Goal: Book appointment/travel/reservation

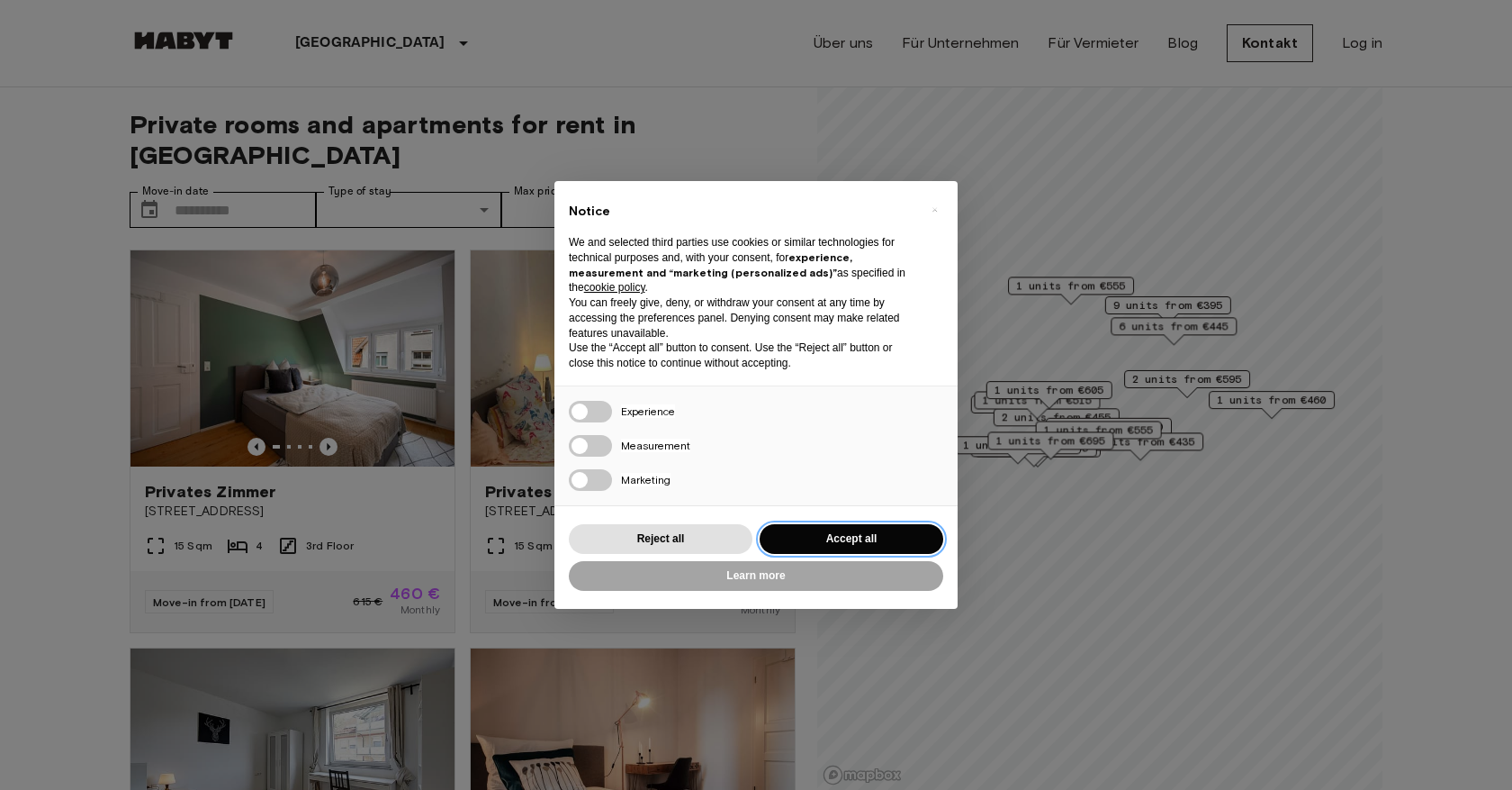
click at [817, 539] on button "Accept all" at bounding box center [851, 539] width 184 height 30
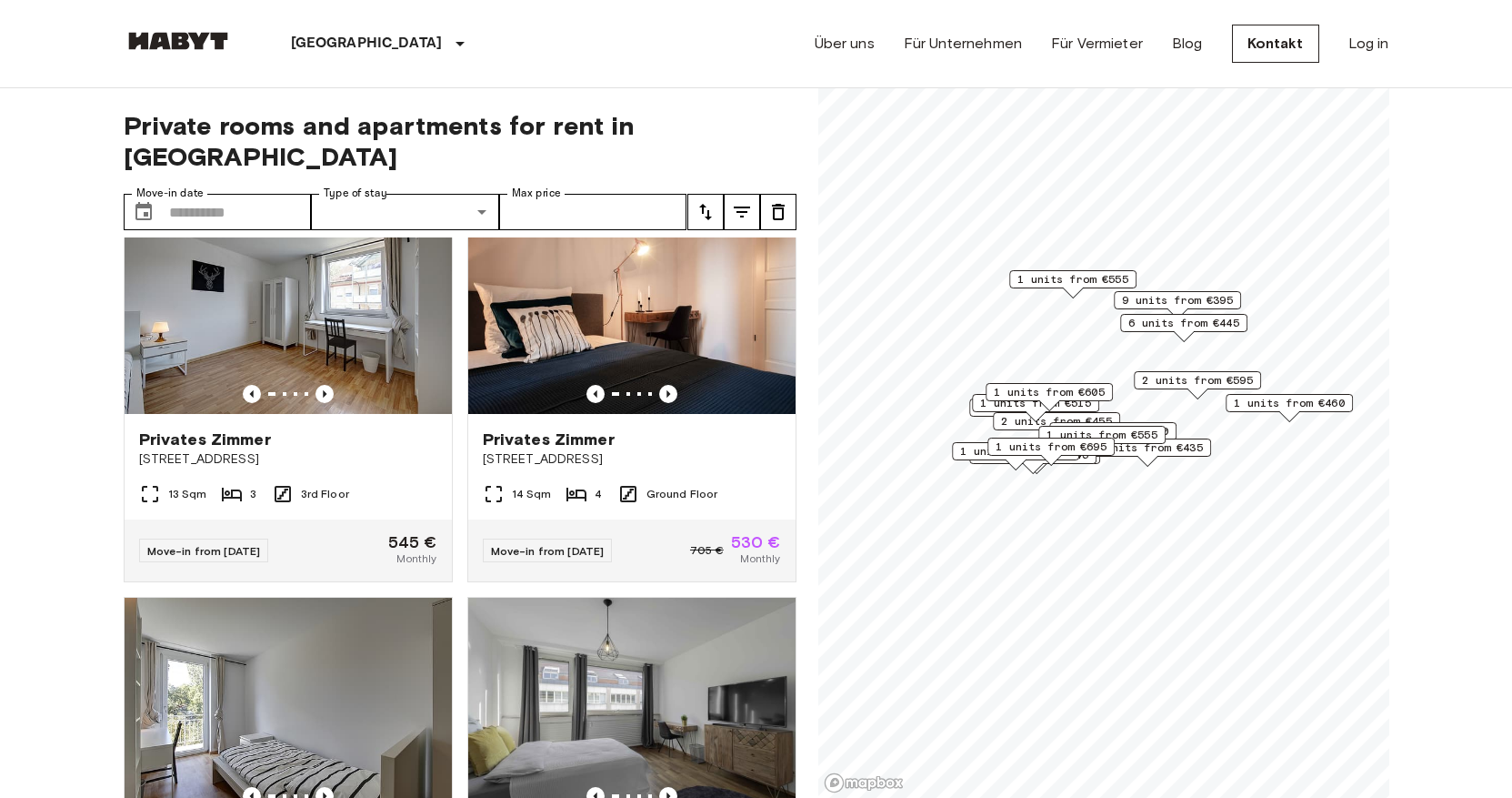
scroll to position [466, 0]
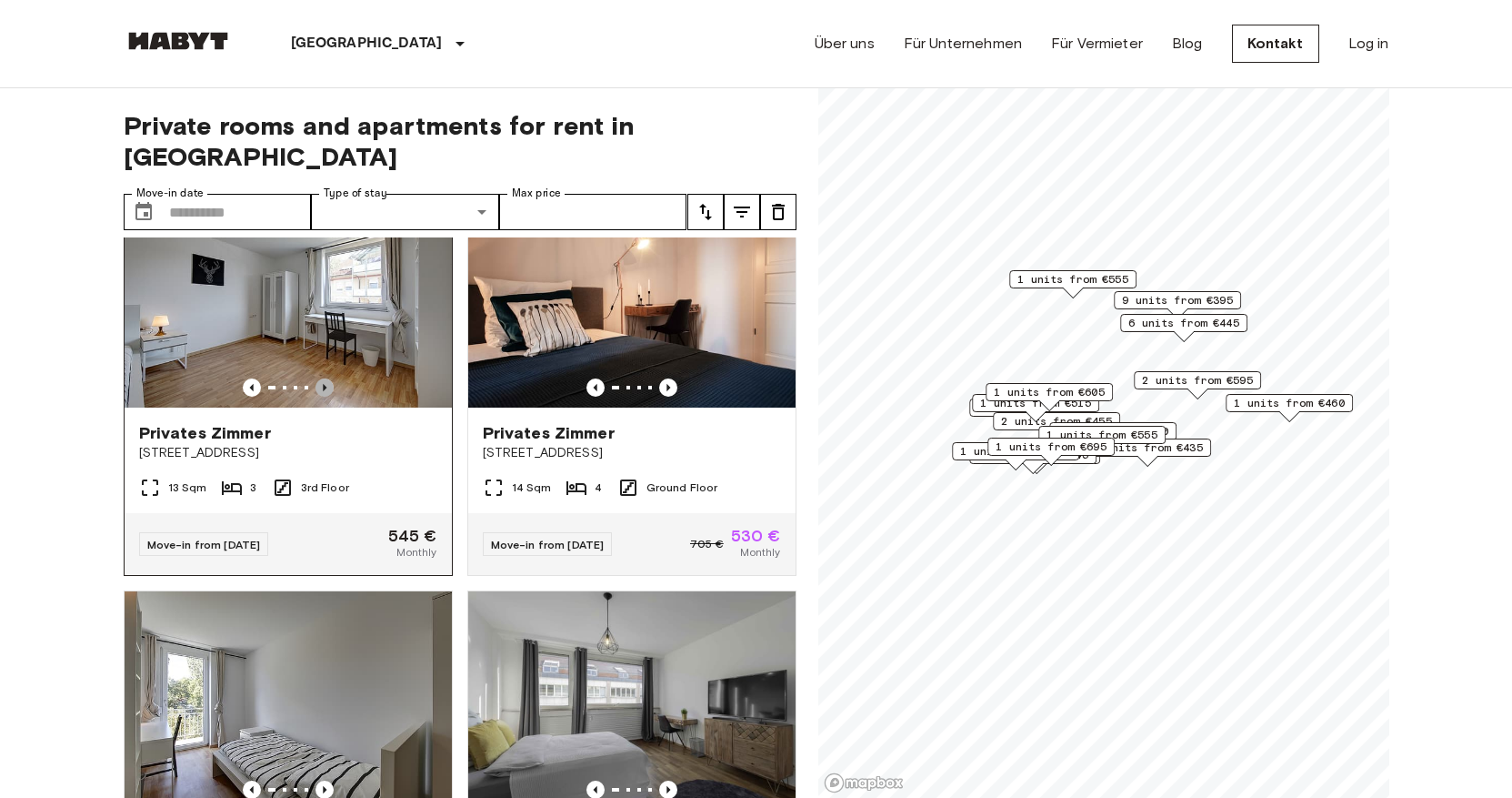
click at [326, 378] on icon "Previous image" at bounding box center [325, 387] width 18 height 18
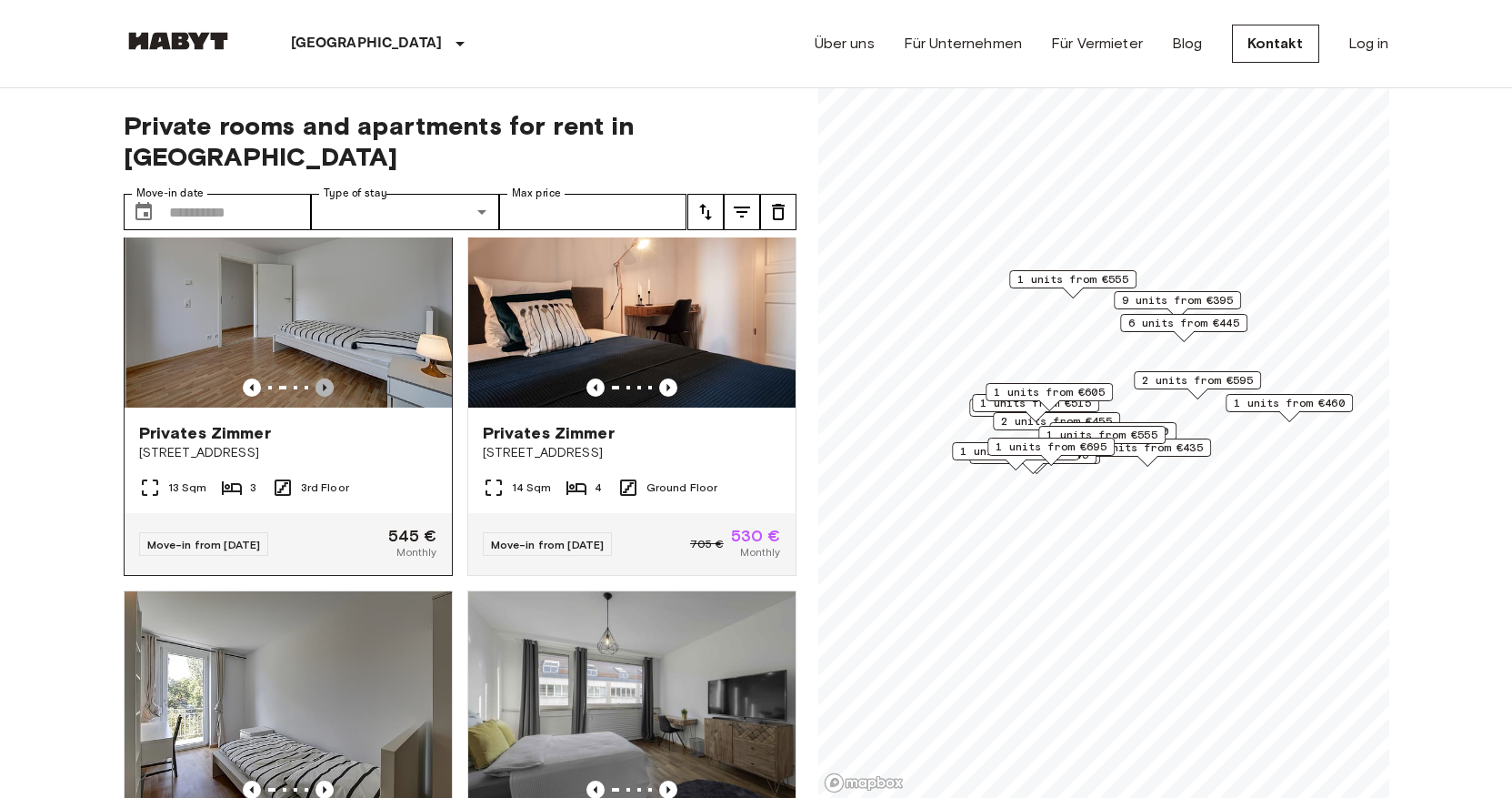
click at [326, 378] on icon "Previous image" at bounding box center [325, 387] width 18 height 18
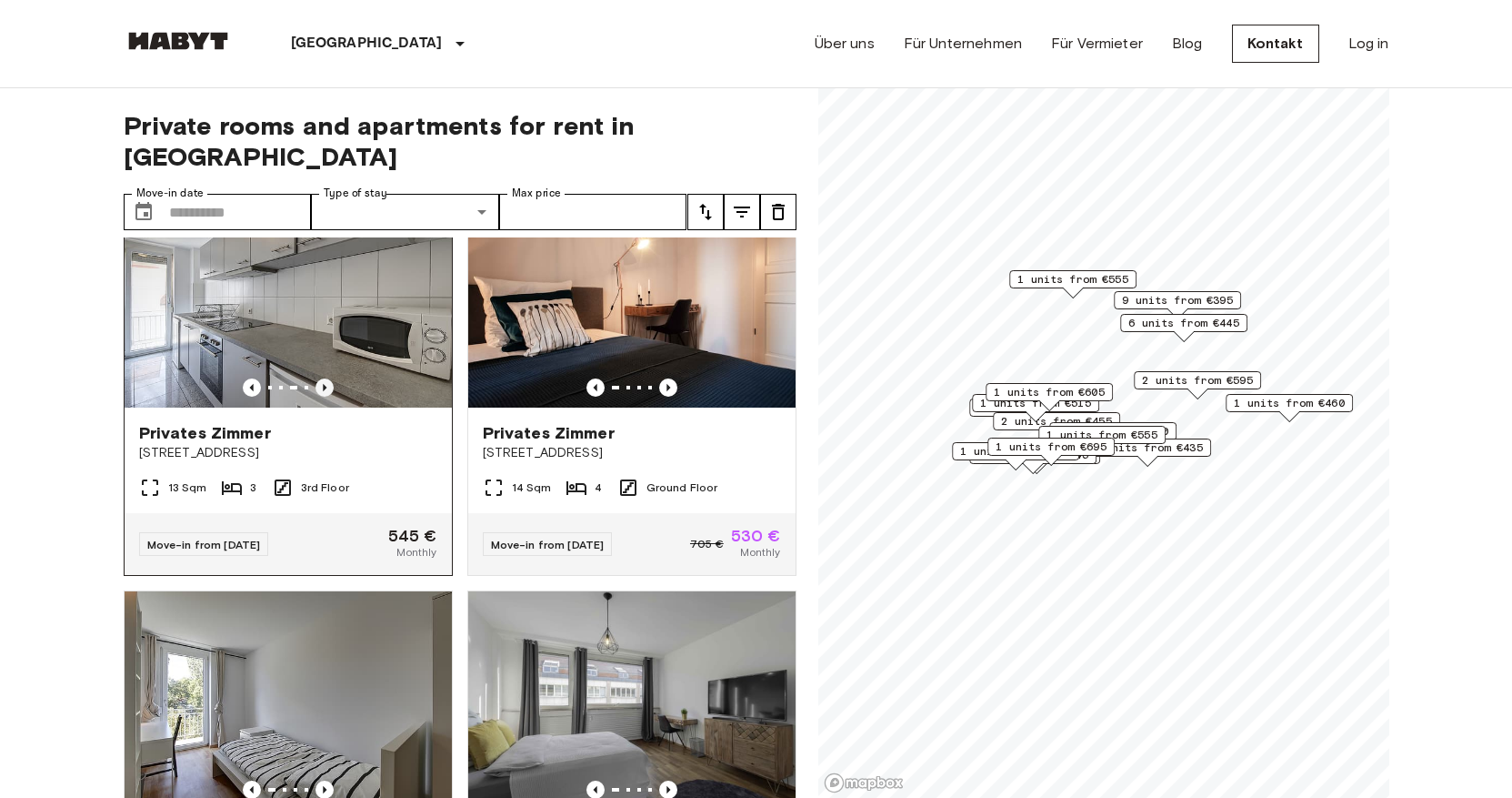
click at [326, 378] on icon "Previous image" at bounding box center [325, 387] width 18 height 18
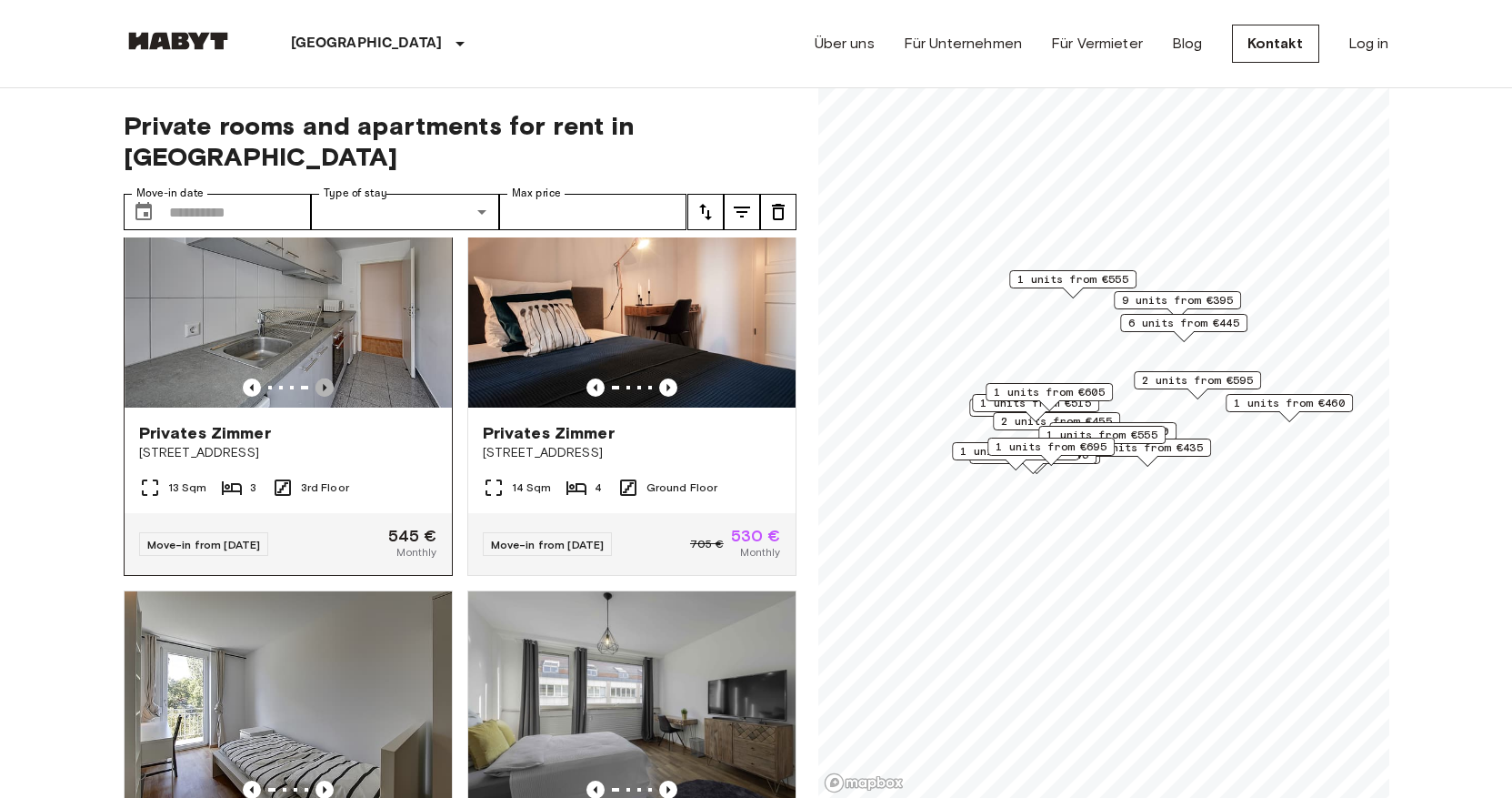
click at [326, 378] on icon "Previous image" at bounding box center [325, 387] width 18 height 18
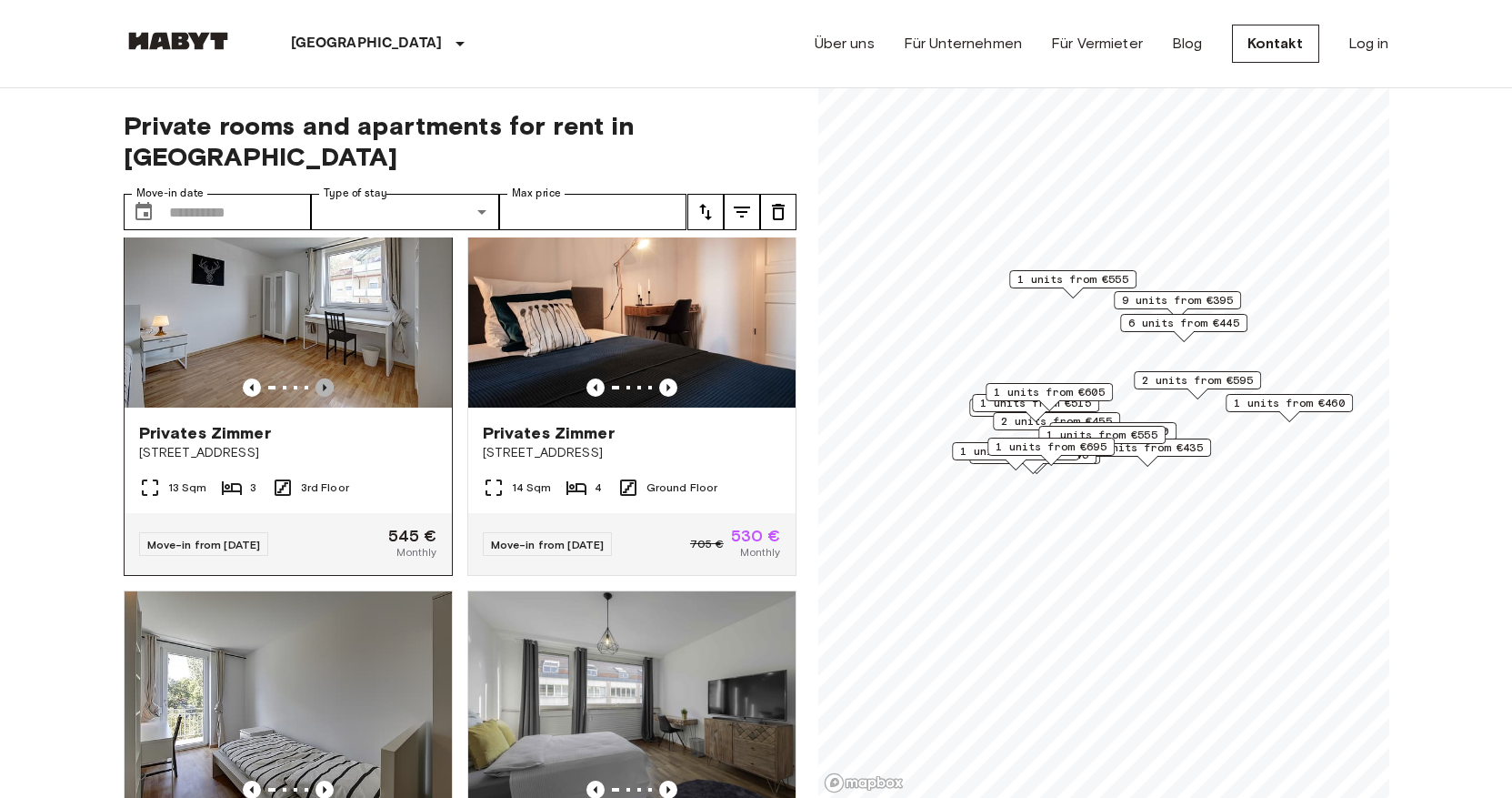
click at [326, 378] on icon "Previous image" at bounding box center [325, 387] width 18 height 18
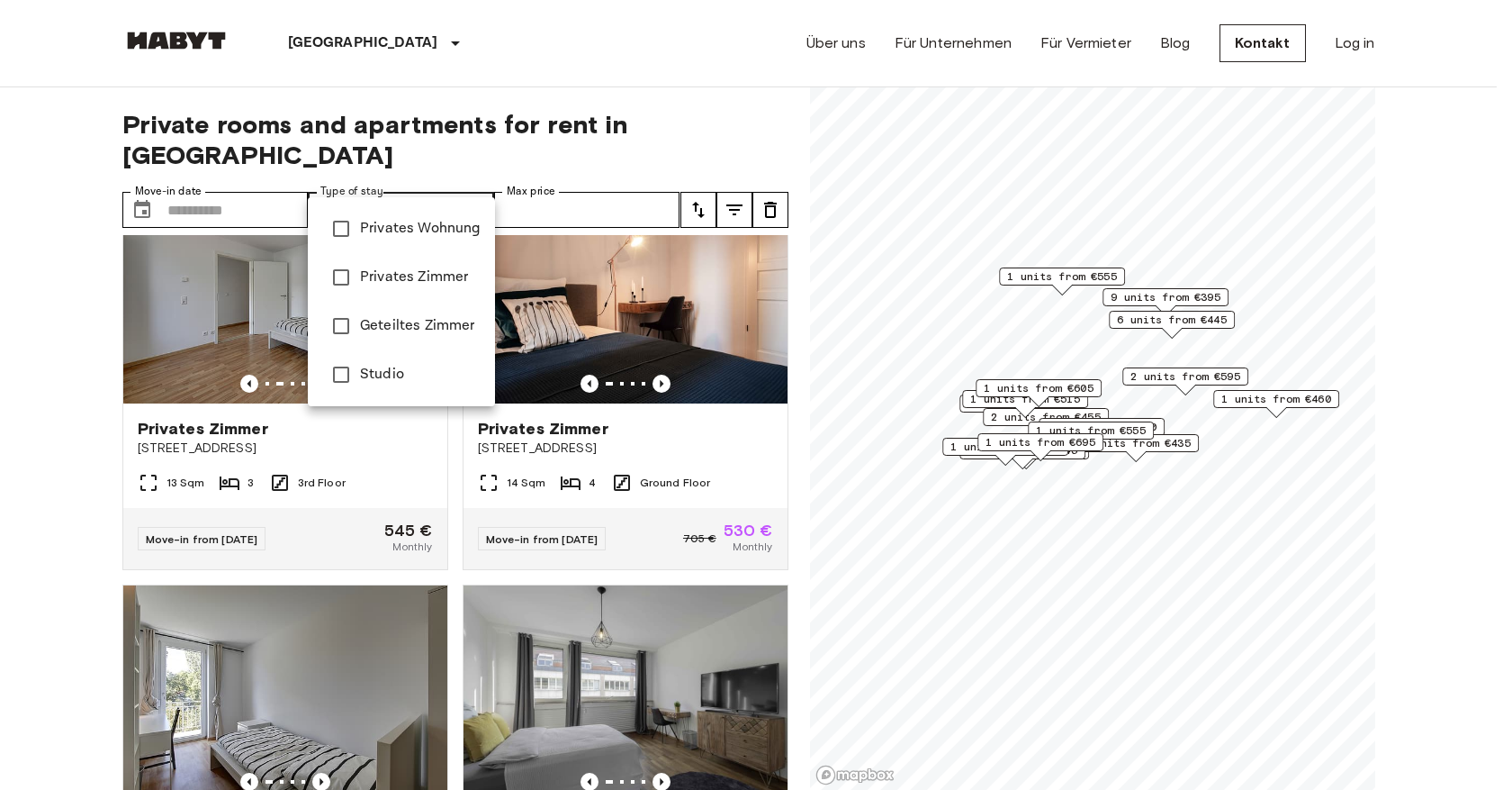
click at [455, 331] on span "Geteiltes Zimmer" at bounding box center [419, 325] width 120 height 21
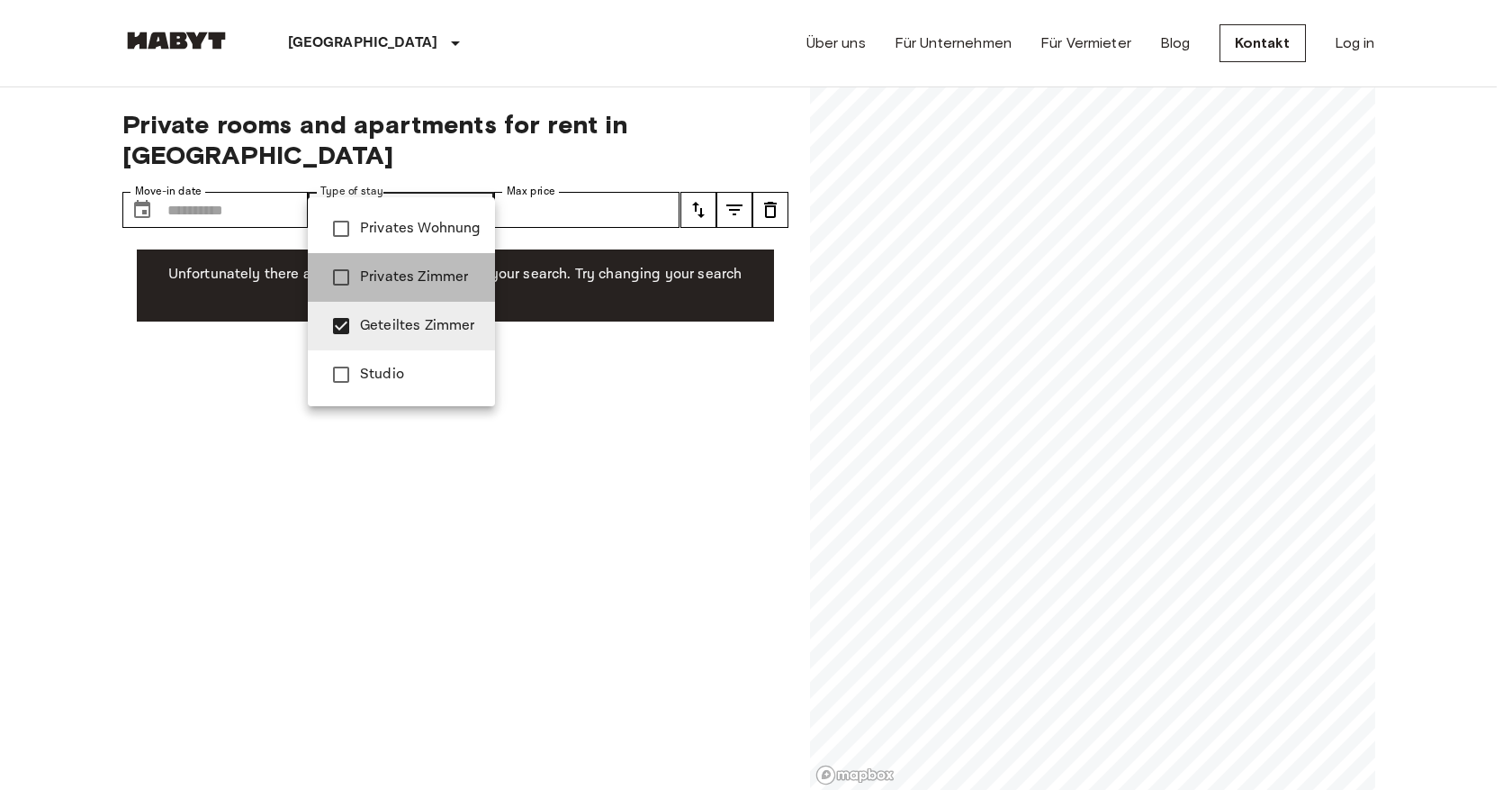
click at [383, 281] on span "Privates Zimmer" at bounding box center [419, 277] width 120 height 21
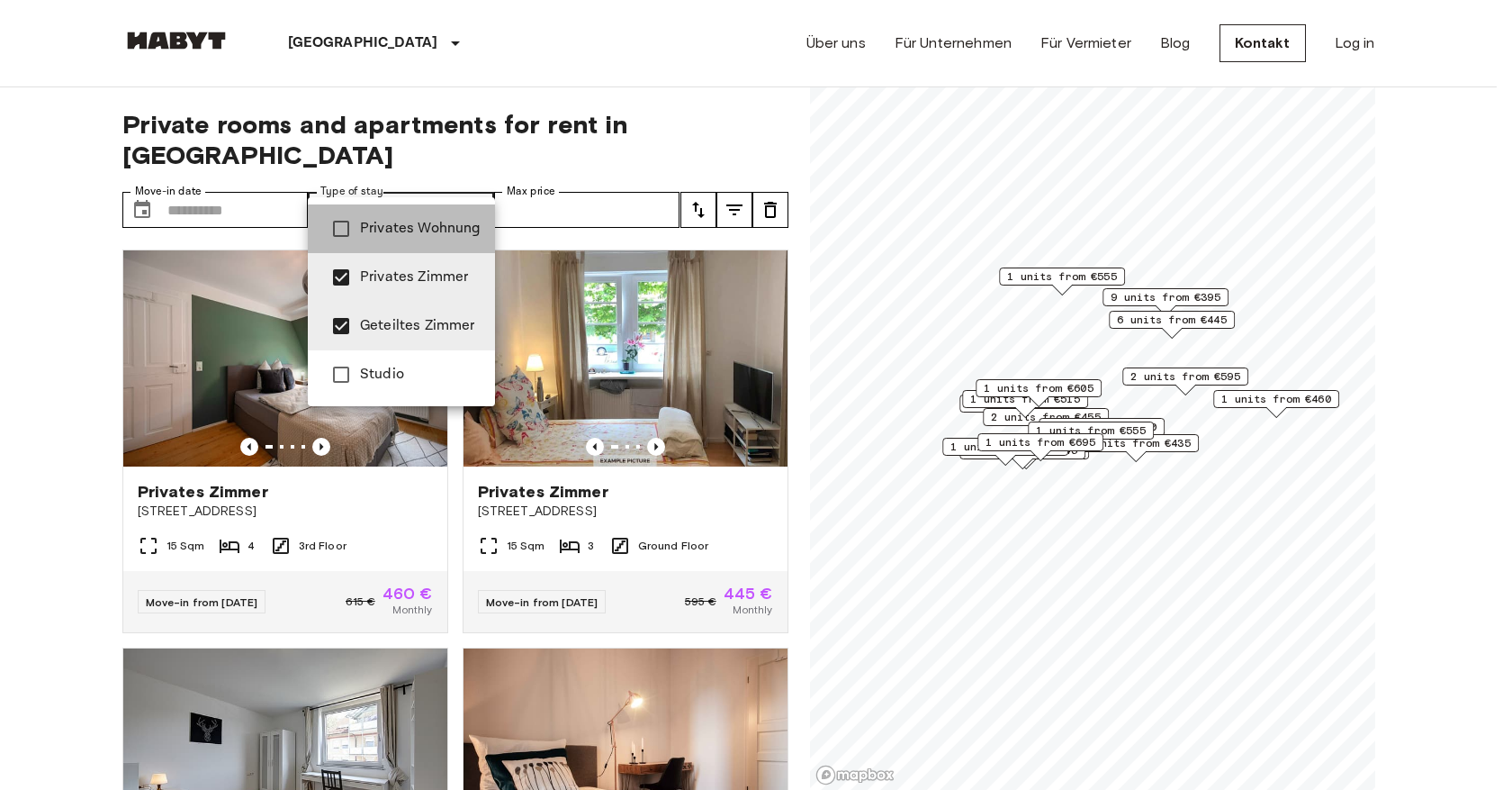
click at [419, 237] on span "Privates Wohnung" at bounding box center [419, 228] width 120 height 21
click at [382, 320] on span "Geteiltes Zimmer" at bounding box center [419, 325] width 120 height 21
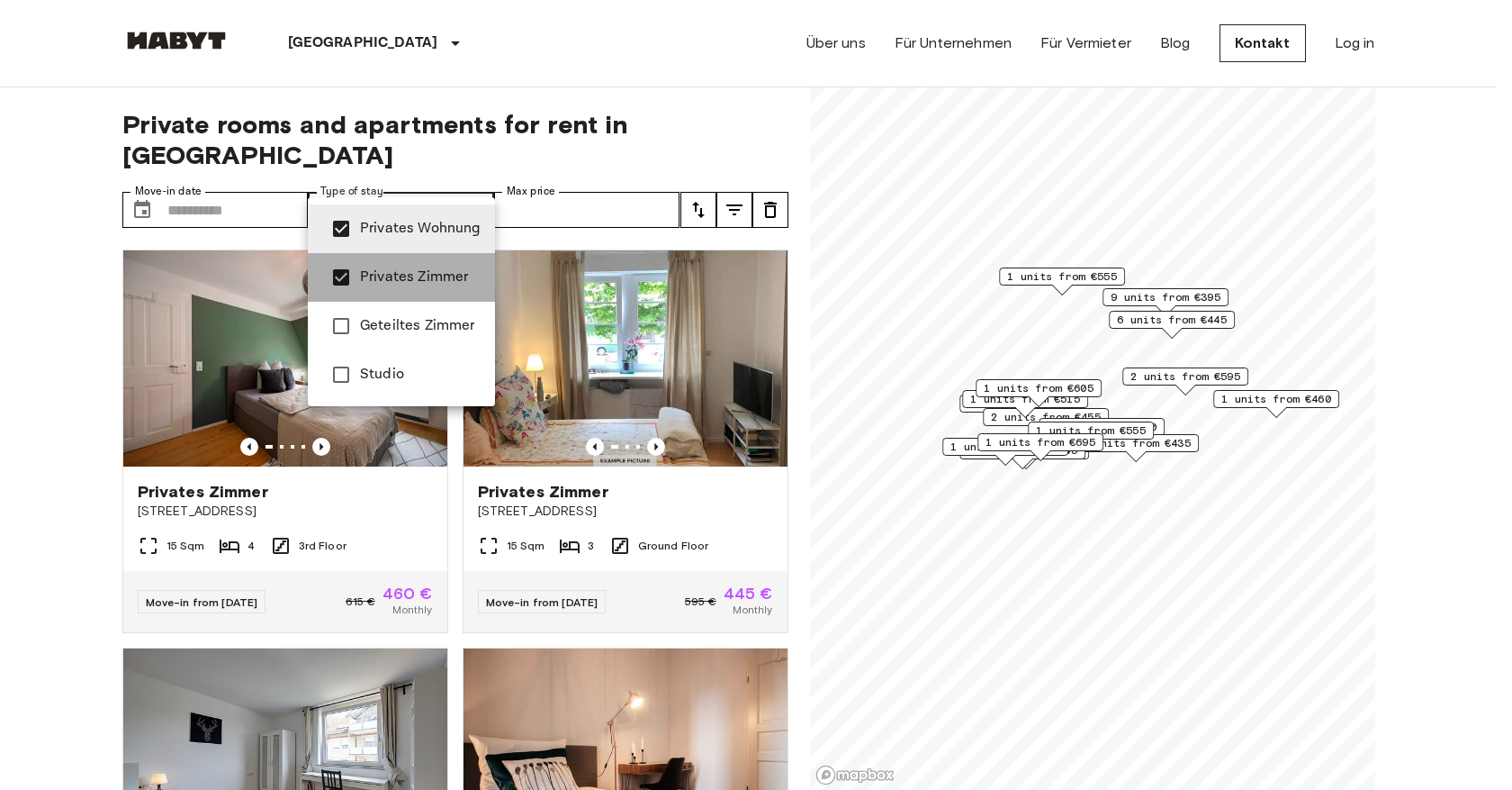
click at [383, 265] on li "Privates Zimmer" at bounding box center [401, 277] width 188 height 49
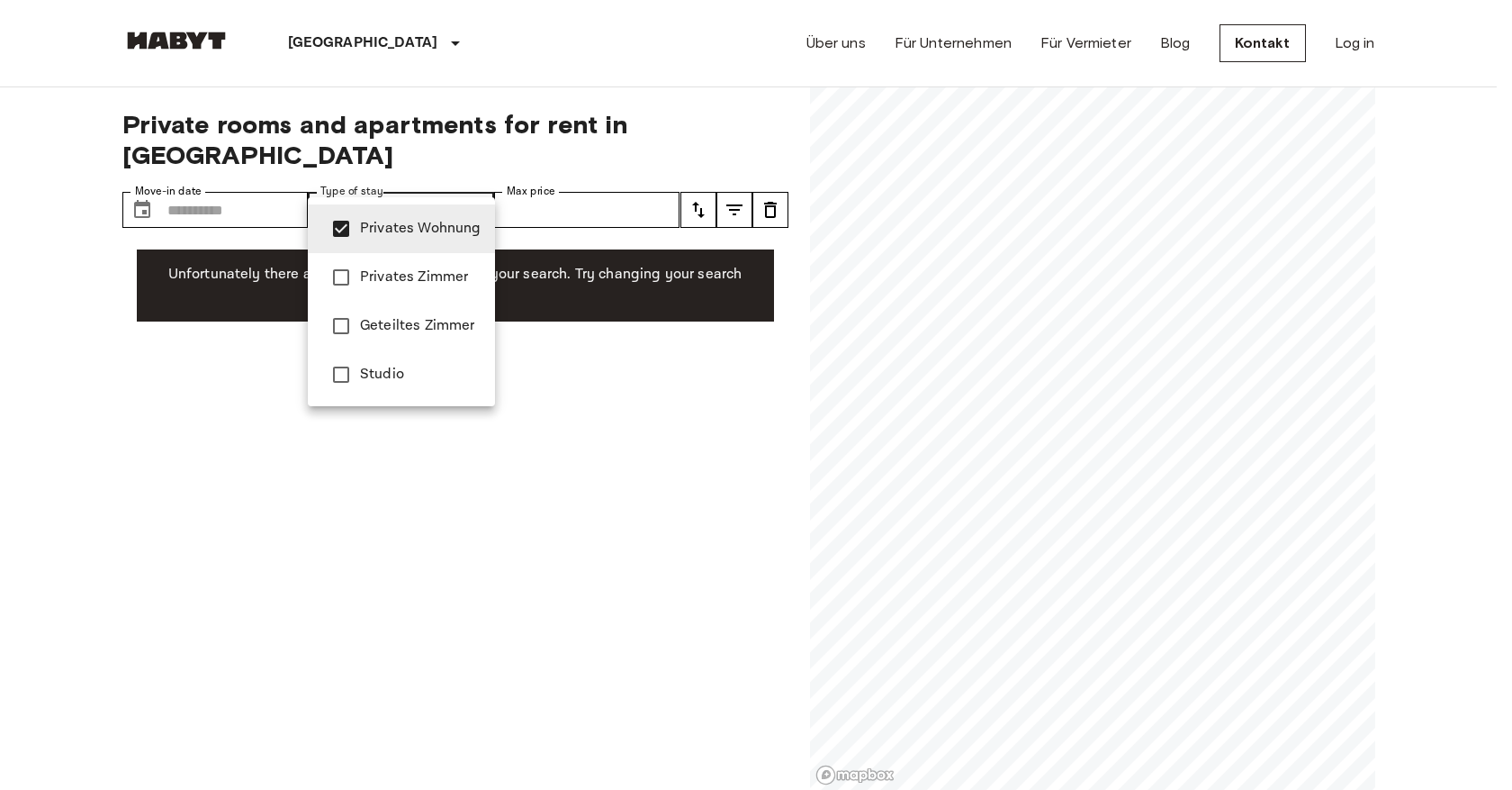
click at [385, 274] on span "Privates Zimmer" at bounding box center [419, 277] width 120 height 21
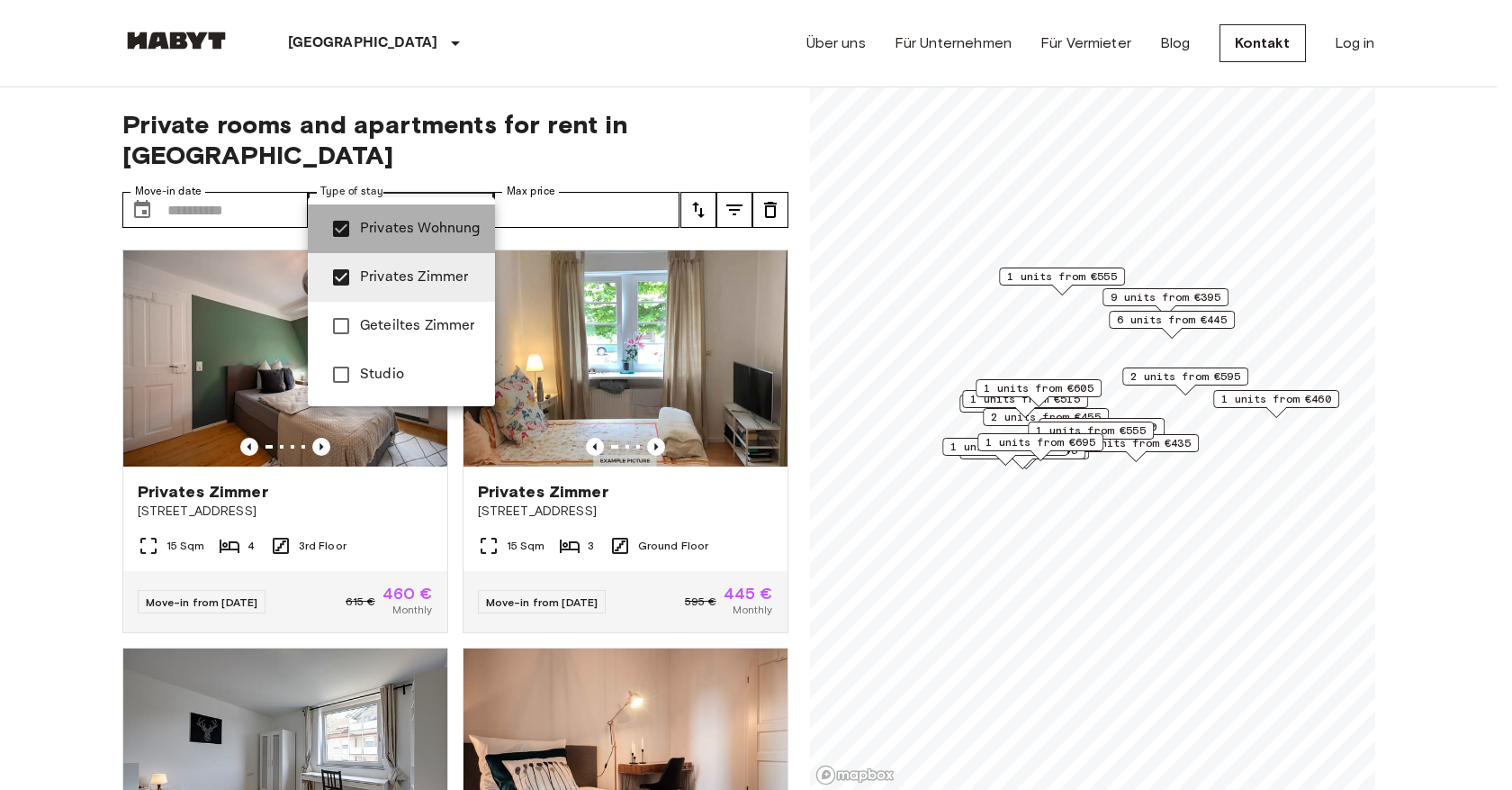
click at [380, 225] on span "Privates Wohnung" at bounding box center [419, 228] width 120 height 21
type input "**********"
click at [4, 399] on div at bounding box center [756, 395] width 1512 height 790
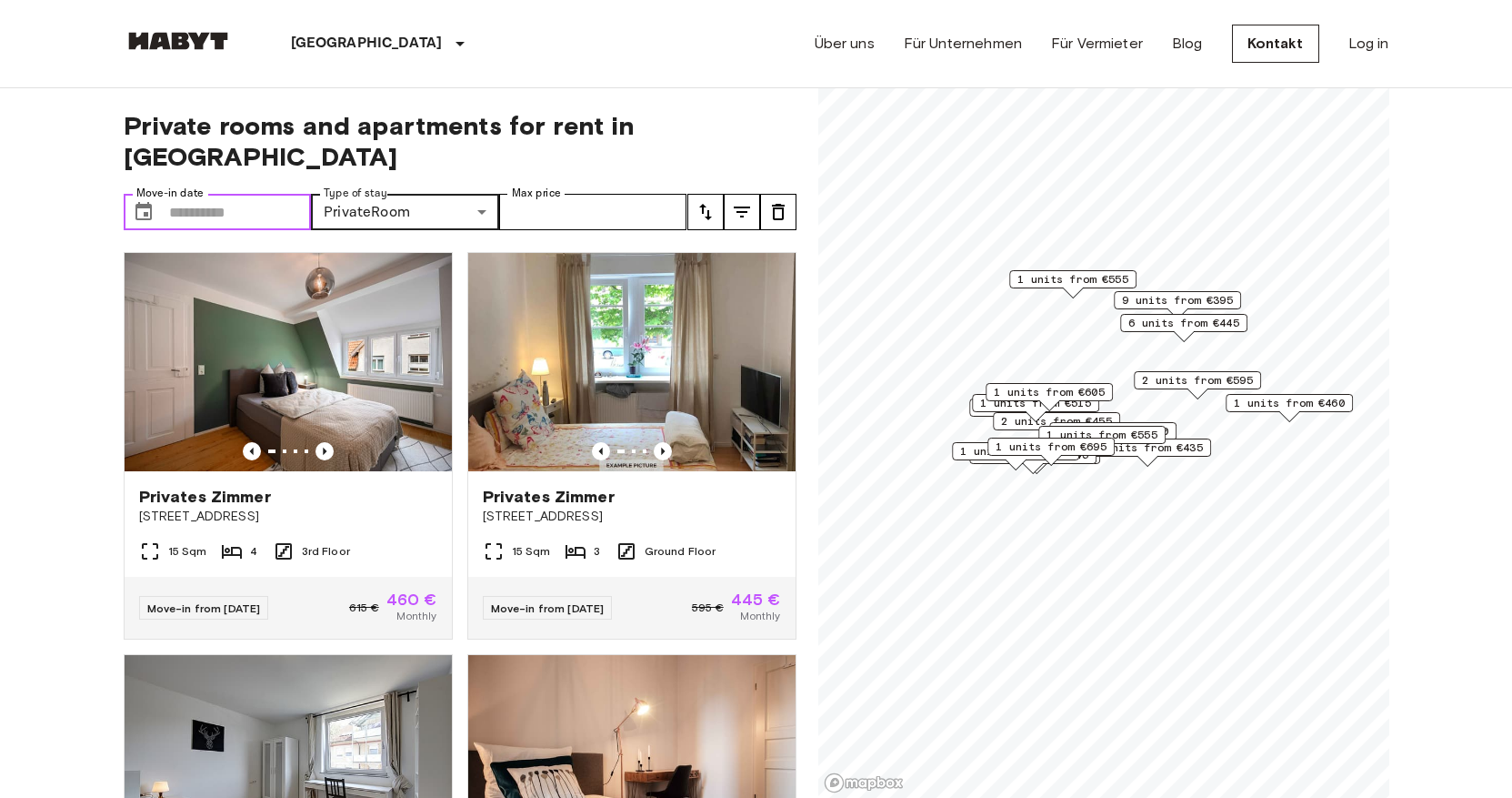
click at [235, 193] on input "Move-in date" at bounding box center [240, 211] width 143 height 36
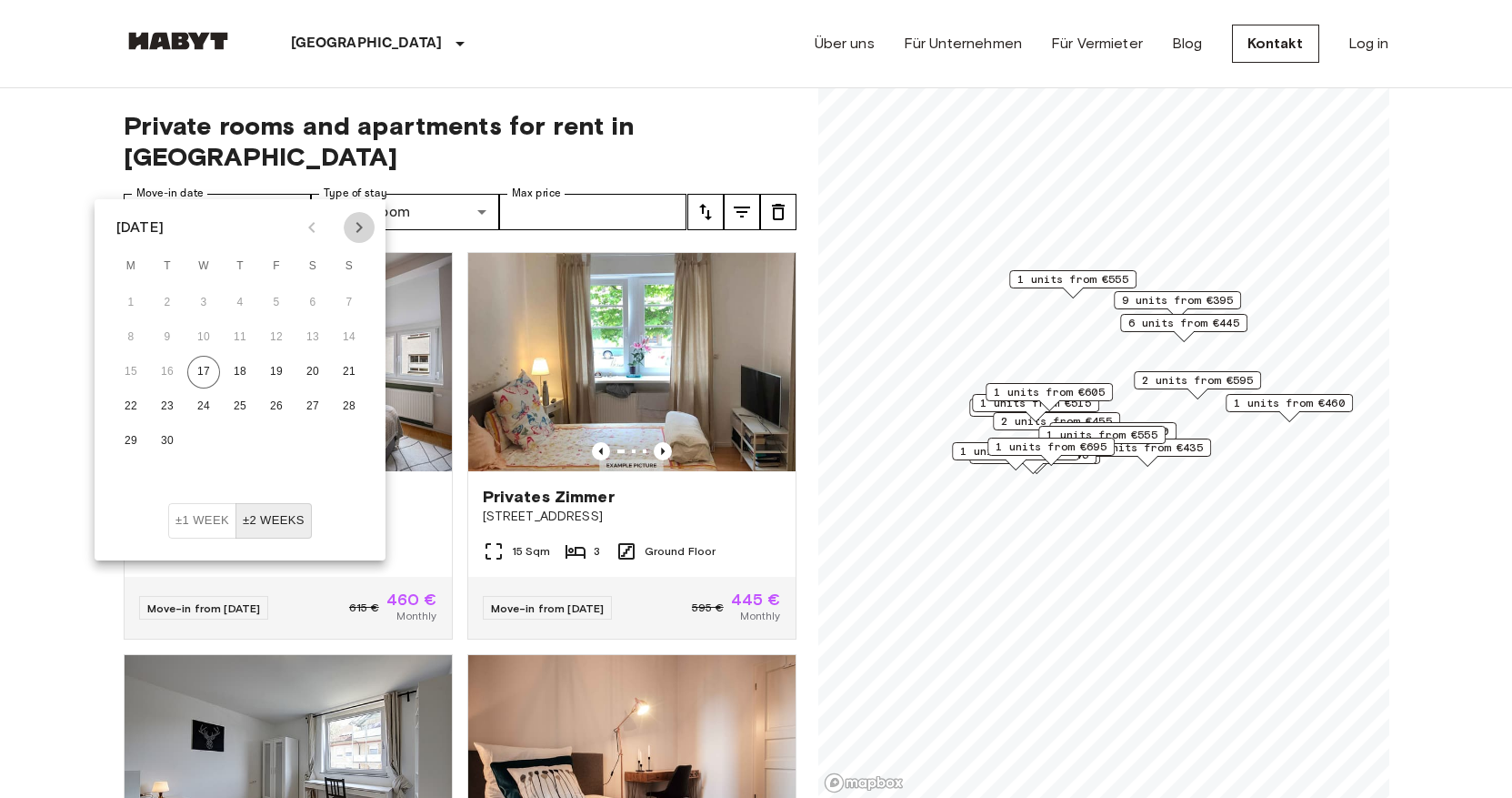
click at [359, 233] on icon "Next month" at bounding box center [359, 227] width 21 height 21
click at [244, 304] on button "1" at bounding box center [240, 303] width 33 height 33
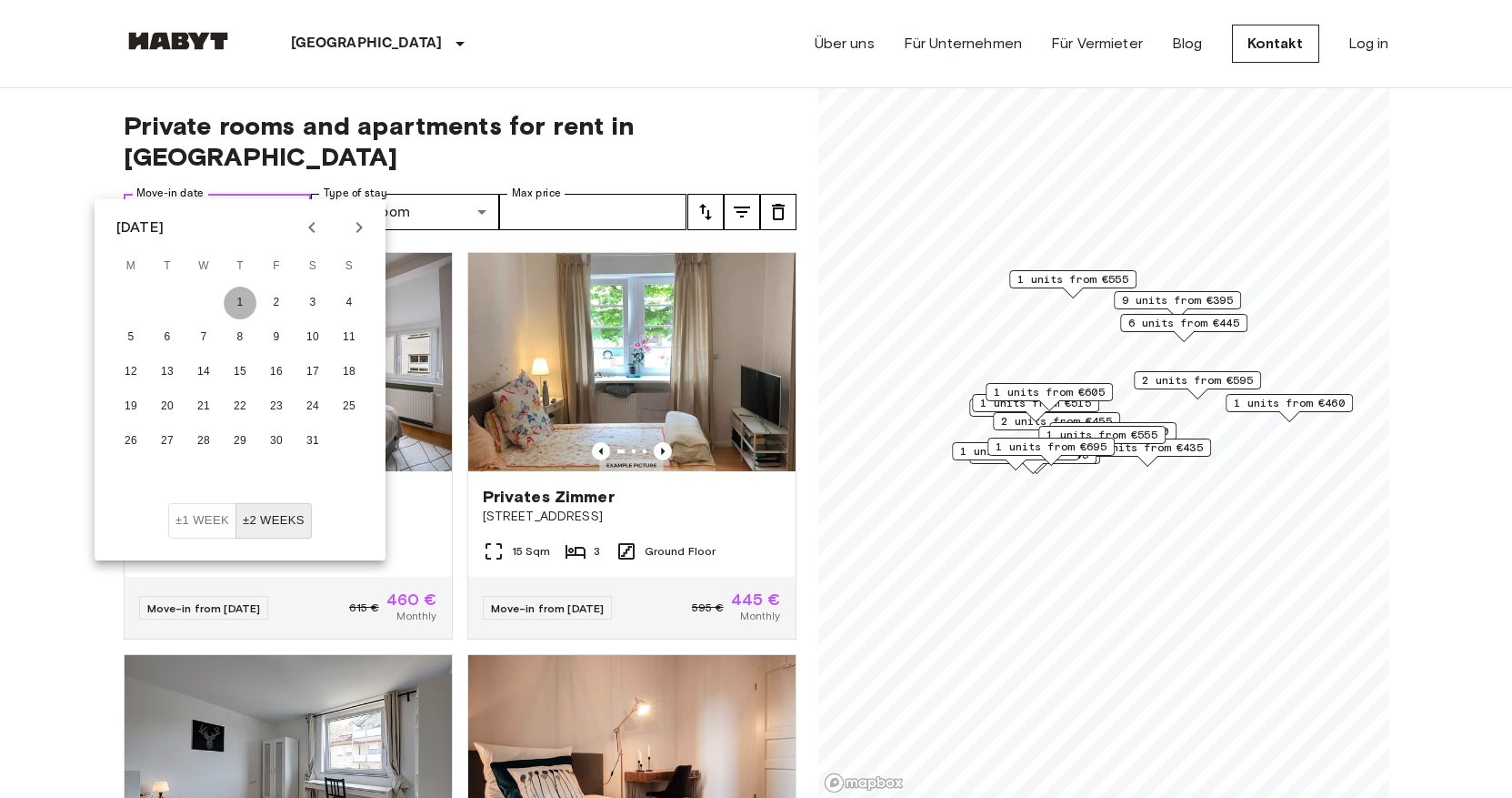
type input "**********"
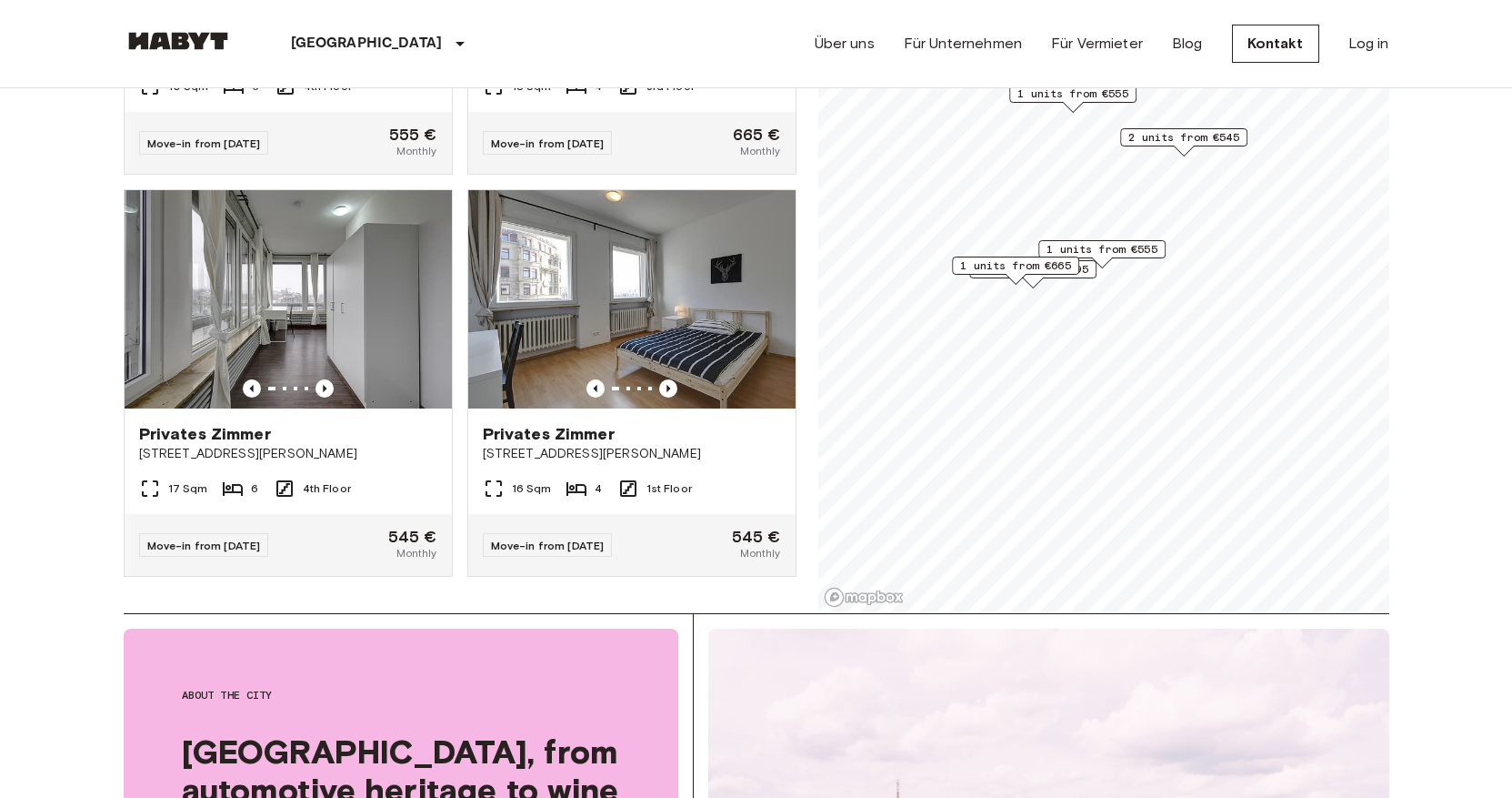
scroll to position [697, 0]
